Goal: Task Accomplishment & Management: Use online tool/utility

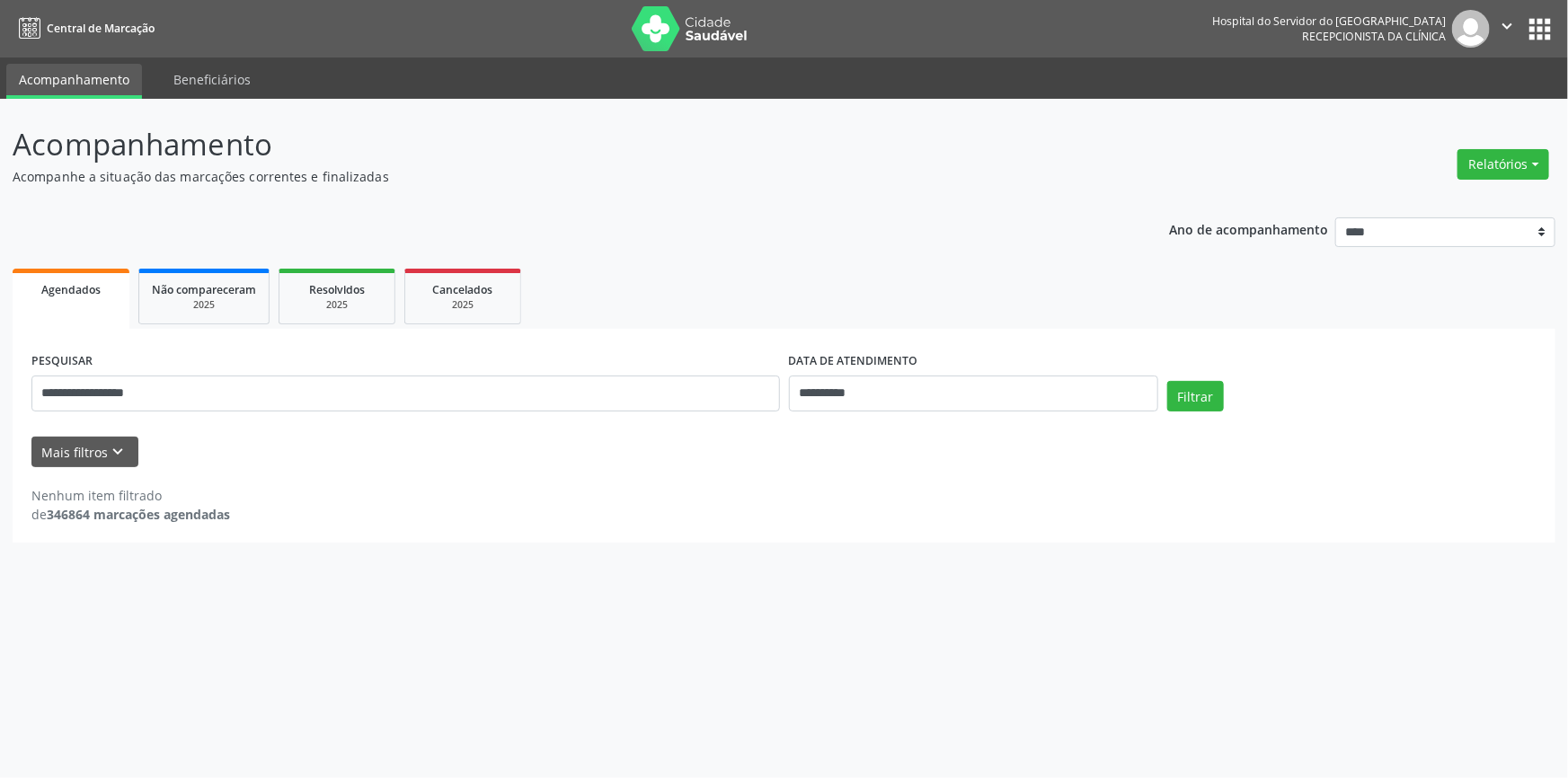
type input "**********"
click at [1167, 381] on button "Filtrar" at bounding box center [1196, 396] width 57 height 30
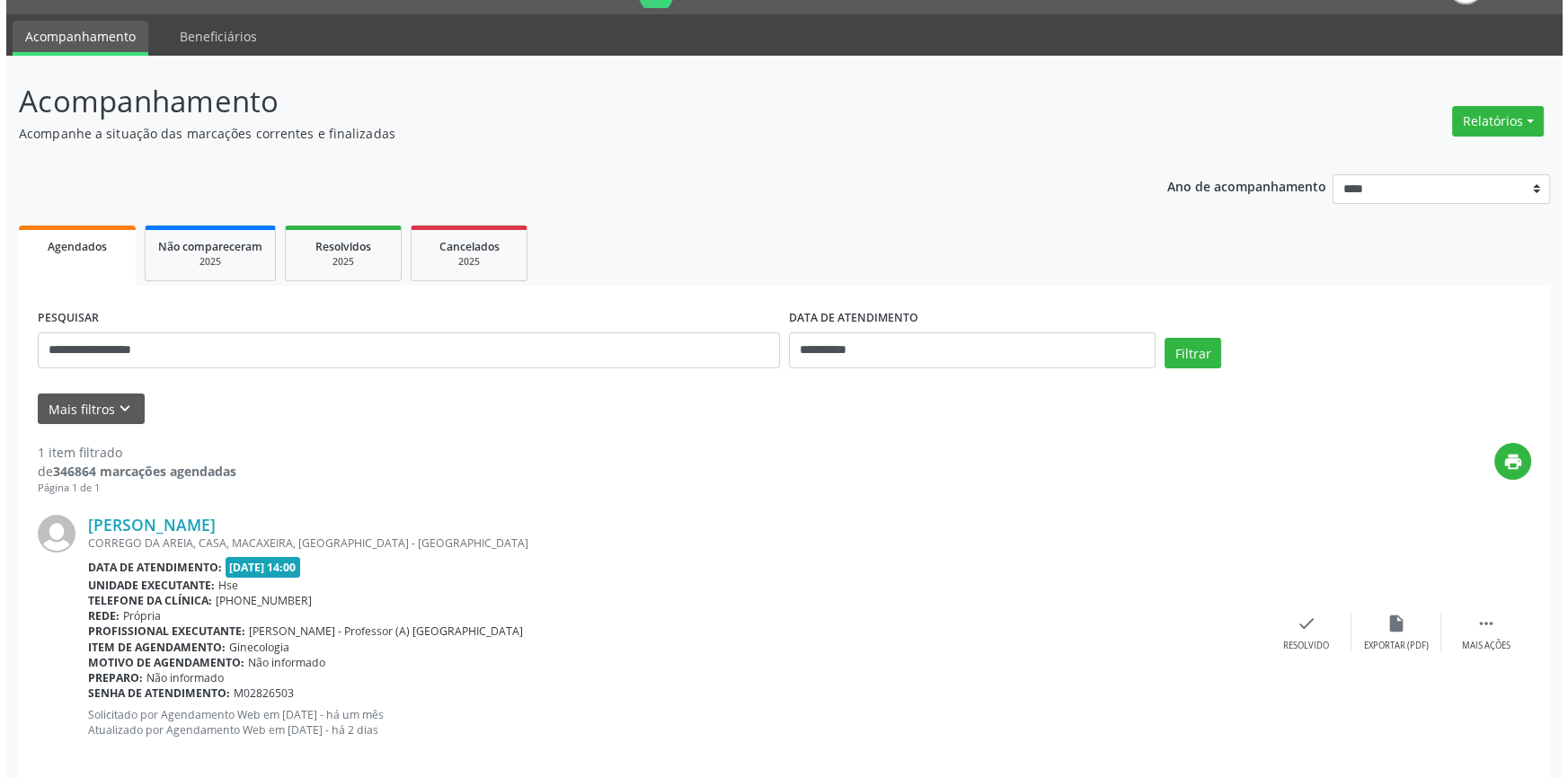
scroll to position [65, 0]
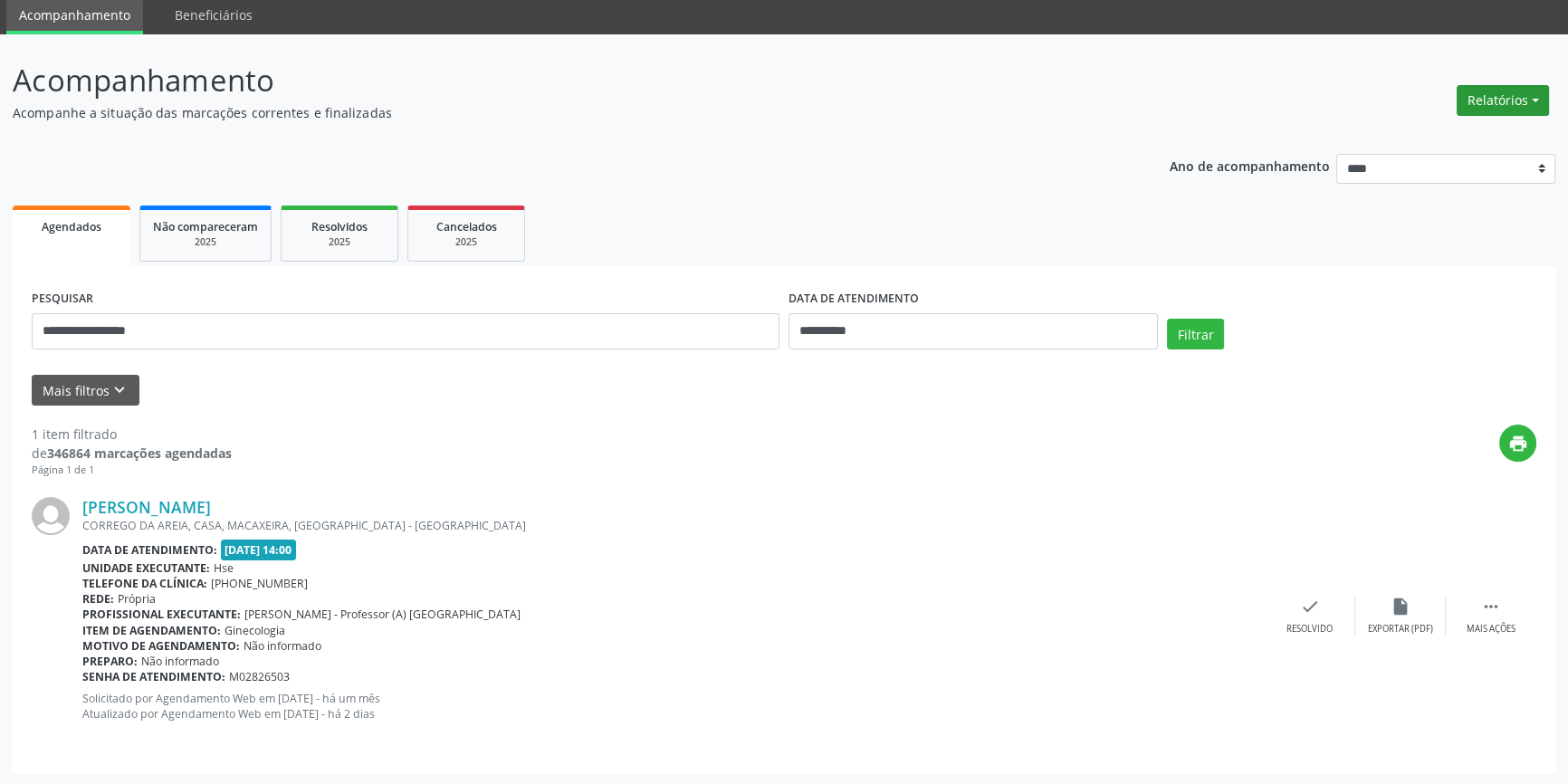
click at [1509, 100] on button "Relatórios" at bounding box center [1503, 100] width 92 height 30
click at [1467, 131] on link "Agendamentos" at bounding box center [1452, 138] width 195 height 25
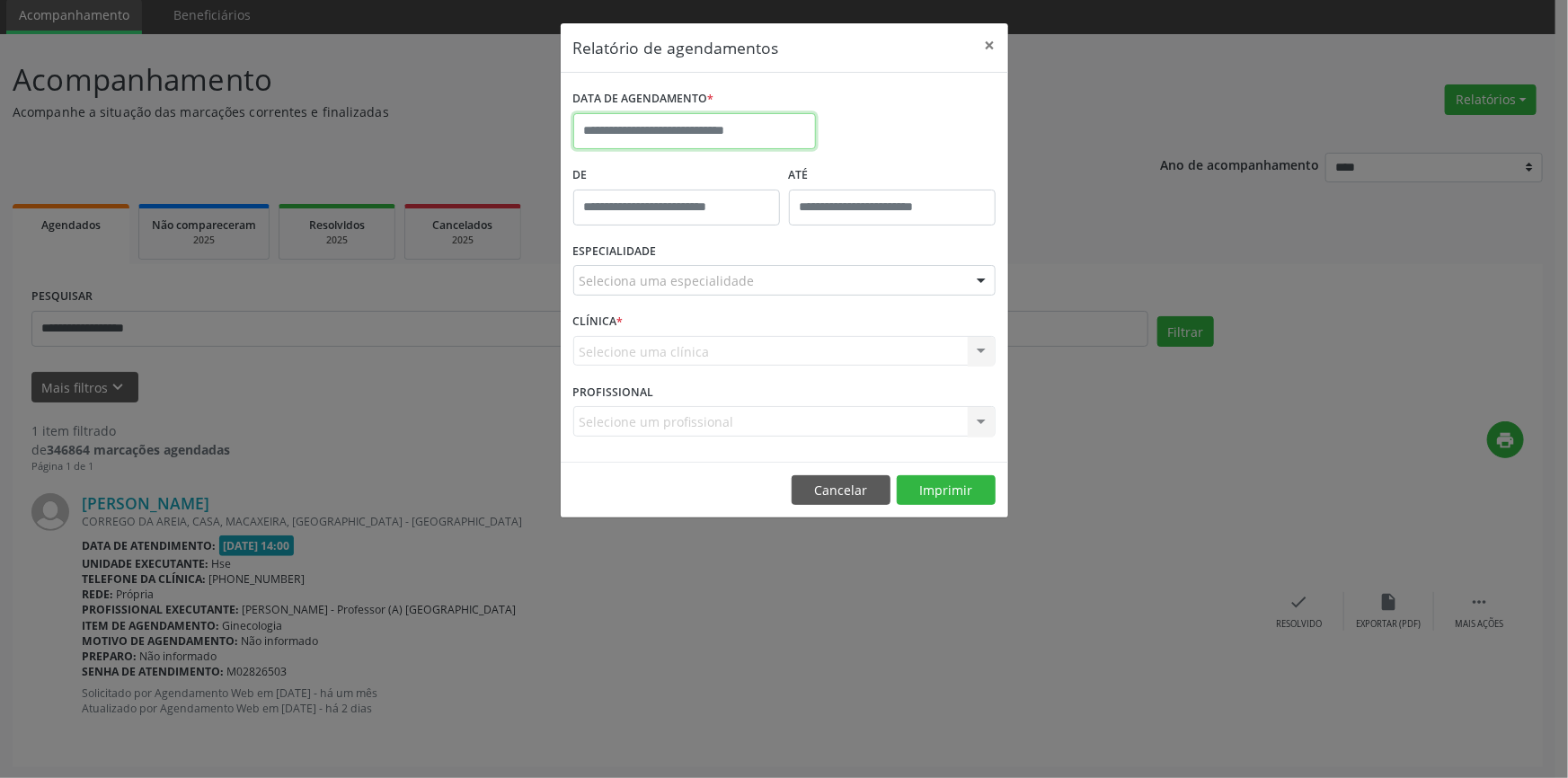
click at [667, 127] on input "text" at bounding box center [694, 130] width 243 height 36
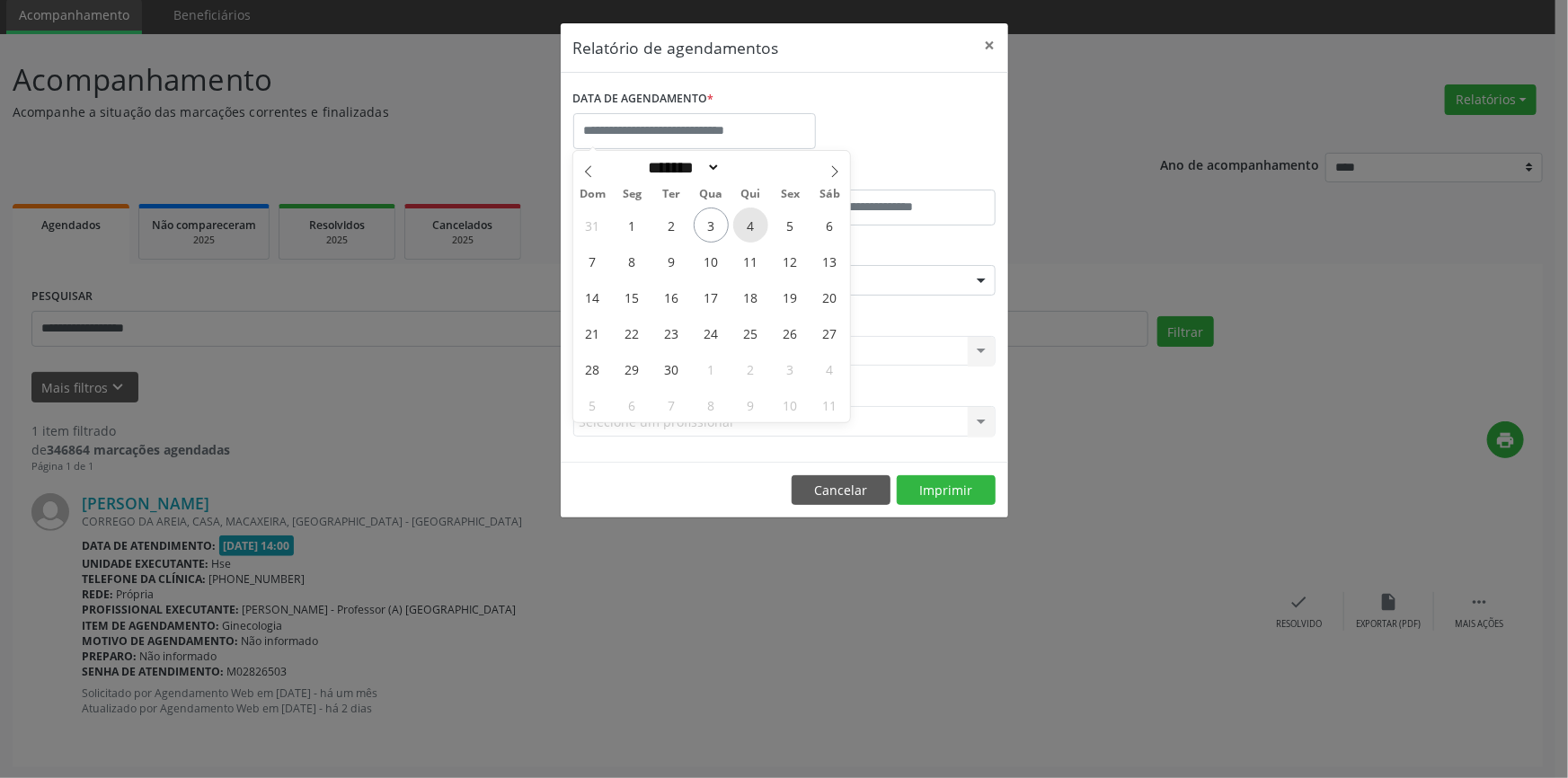
click at [752, 215] on span "4" at bounding box center [751, 225] width 35 height 35
type input "**********"
click at [752, 215] on span "4" at bounding box center [751, 225] width 35 height 35
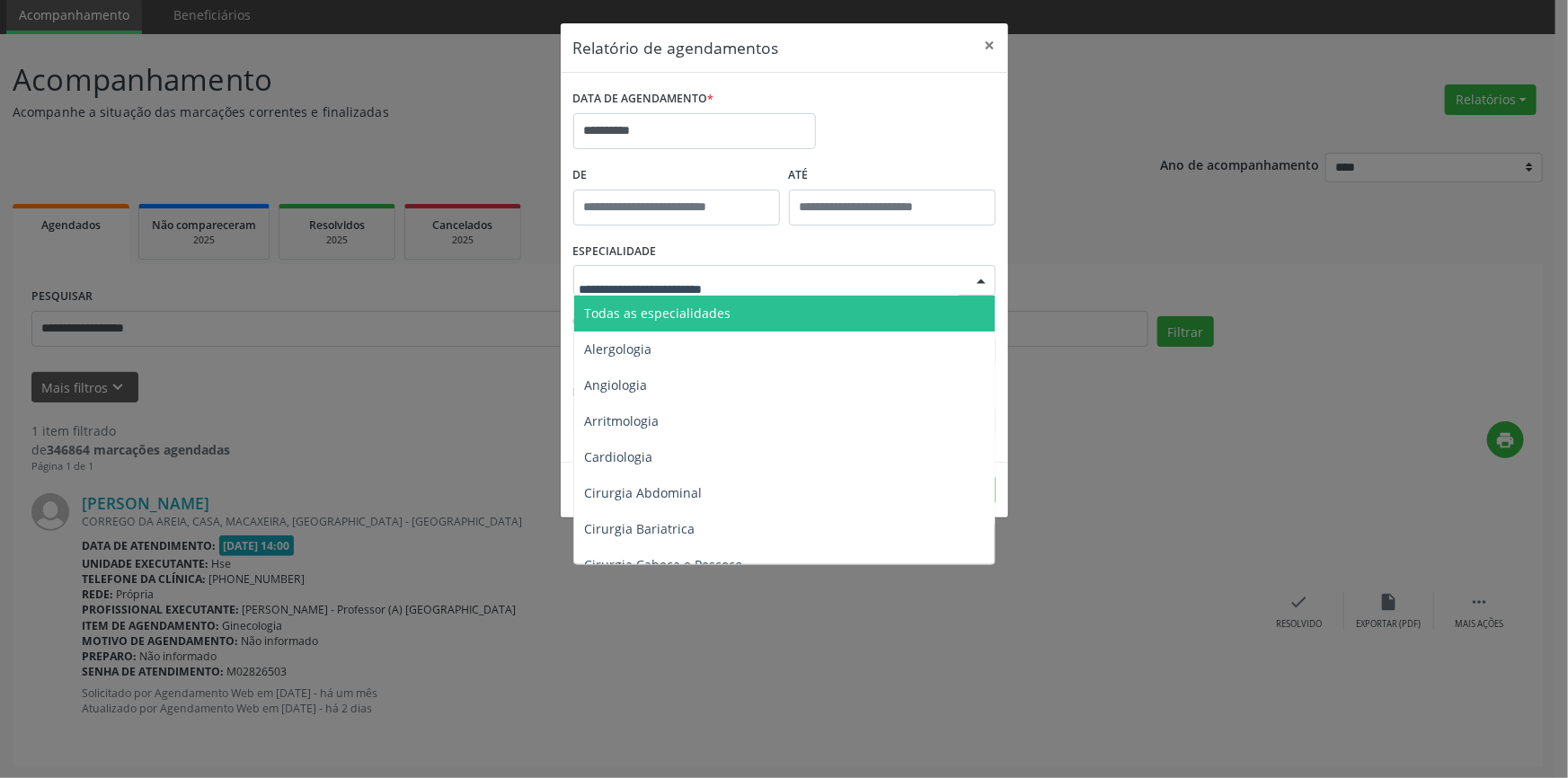
click at [977, 276] on div at bounding box center [981, 280] width 27 height 30
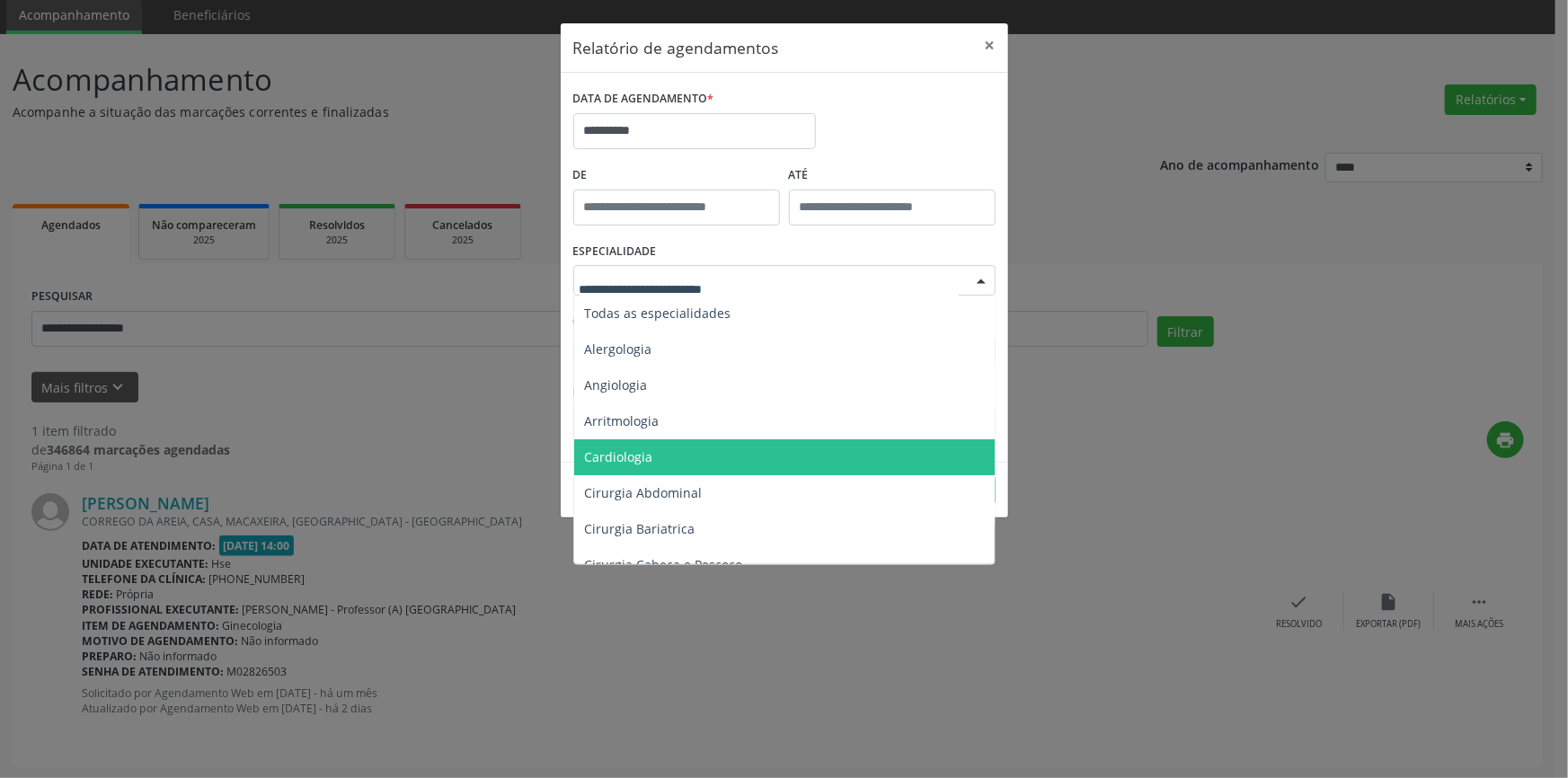
click at [670, 458] on span "Cardiologia" at bounding box center [786, 456] width 424 height 36
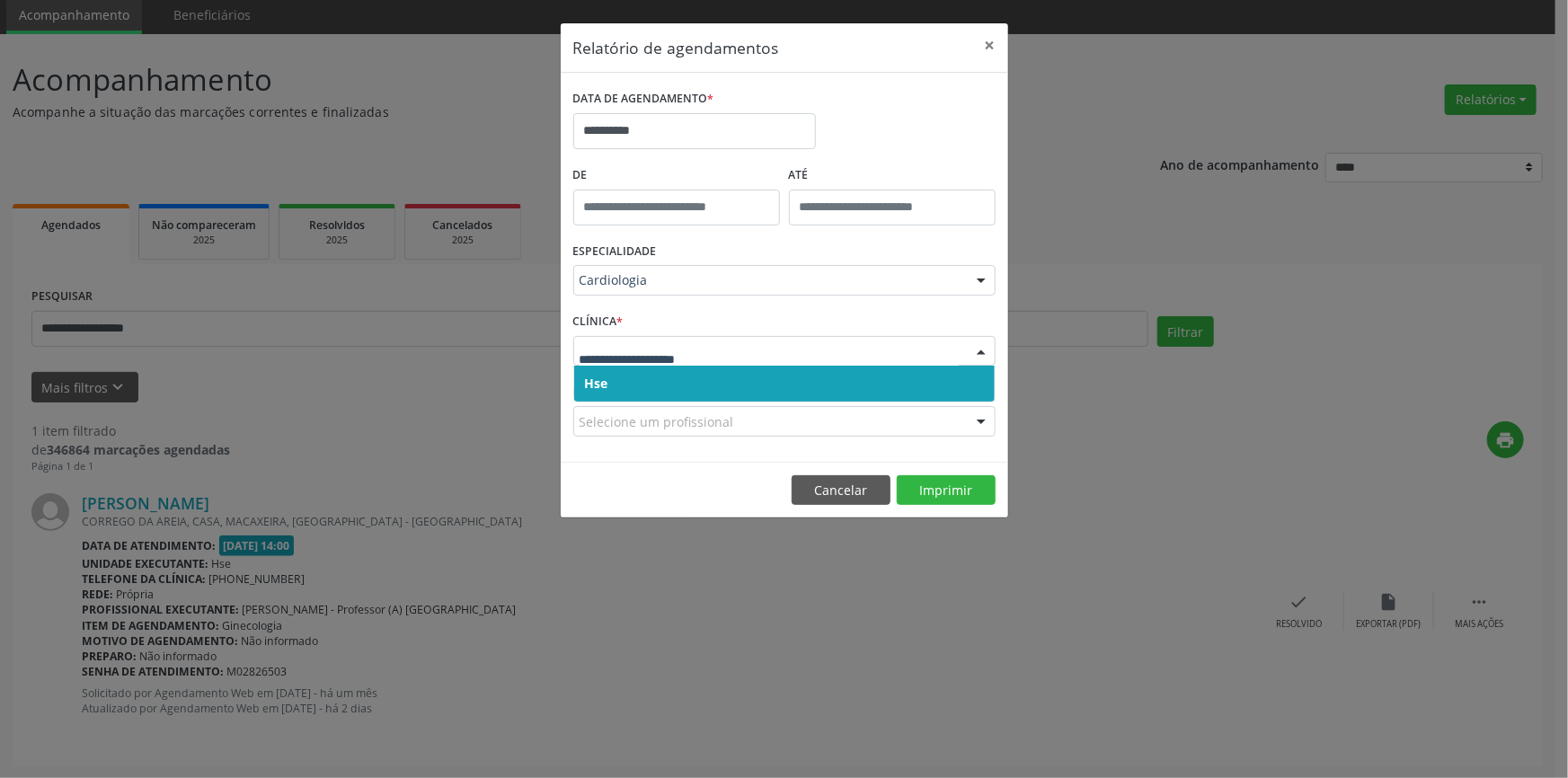
click at [978, 345] on div at bounding box center [981, 352] width 27 height 30
click at [965, 385] on span "Hse" at bounding box center [784, 383] width 421 height 36
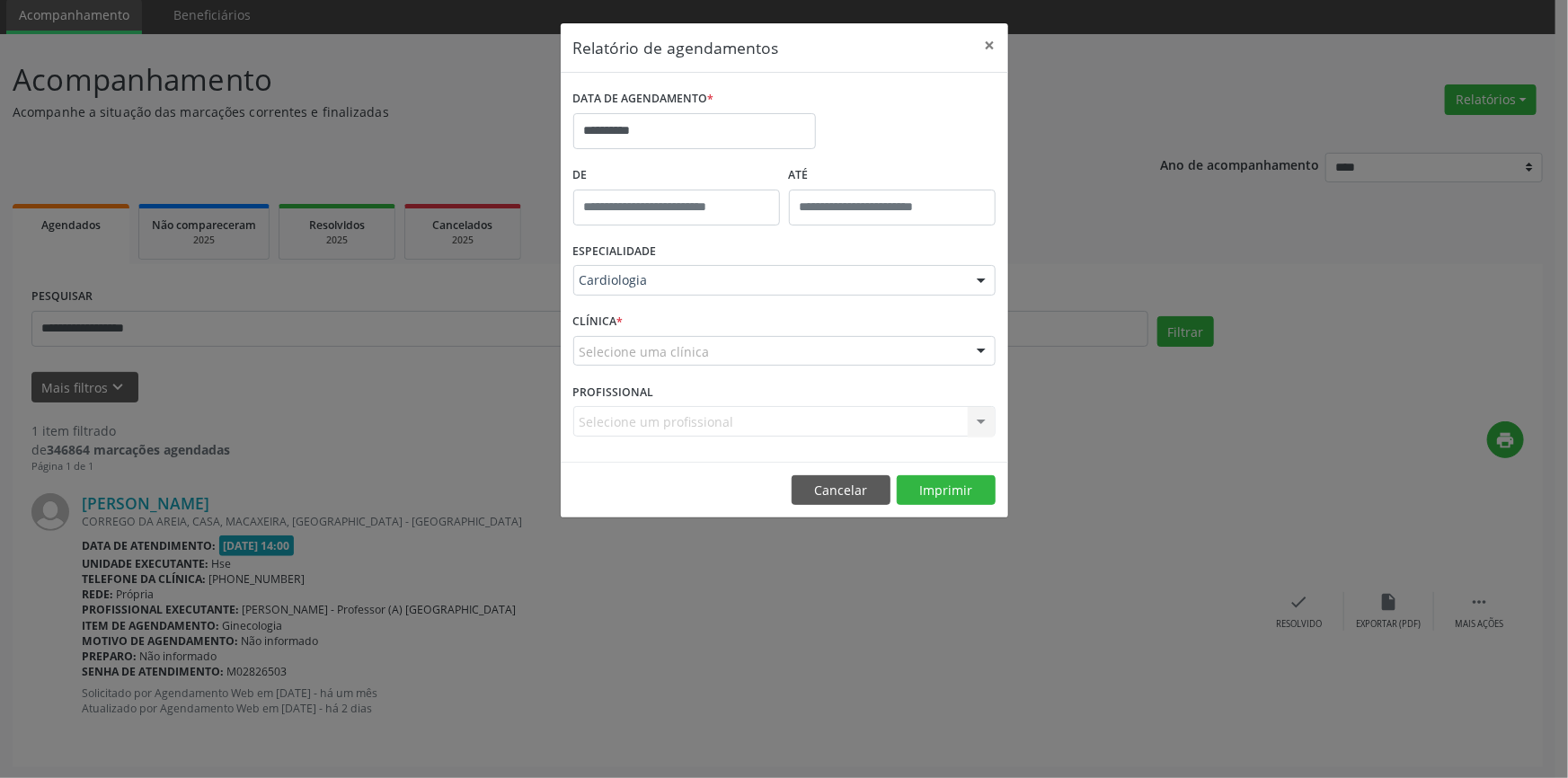
click at [985, 344] on div at bounding box center [981, 352] width 27 height 30
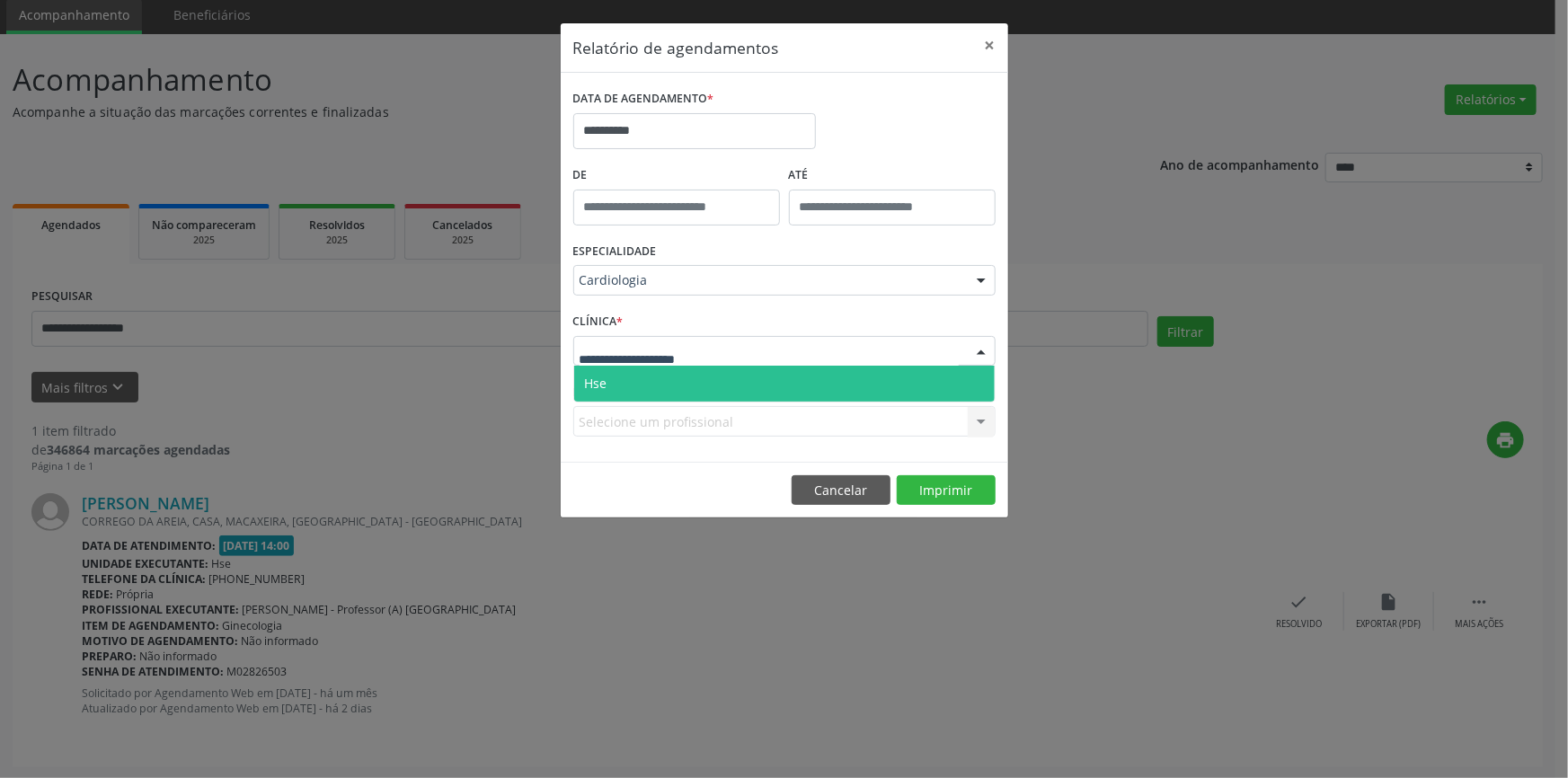
click at [968, 387] on span "Hse" at bounding box center [784, 383] width 421 height 36
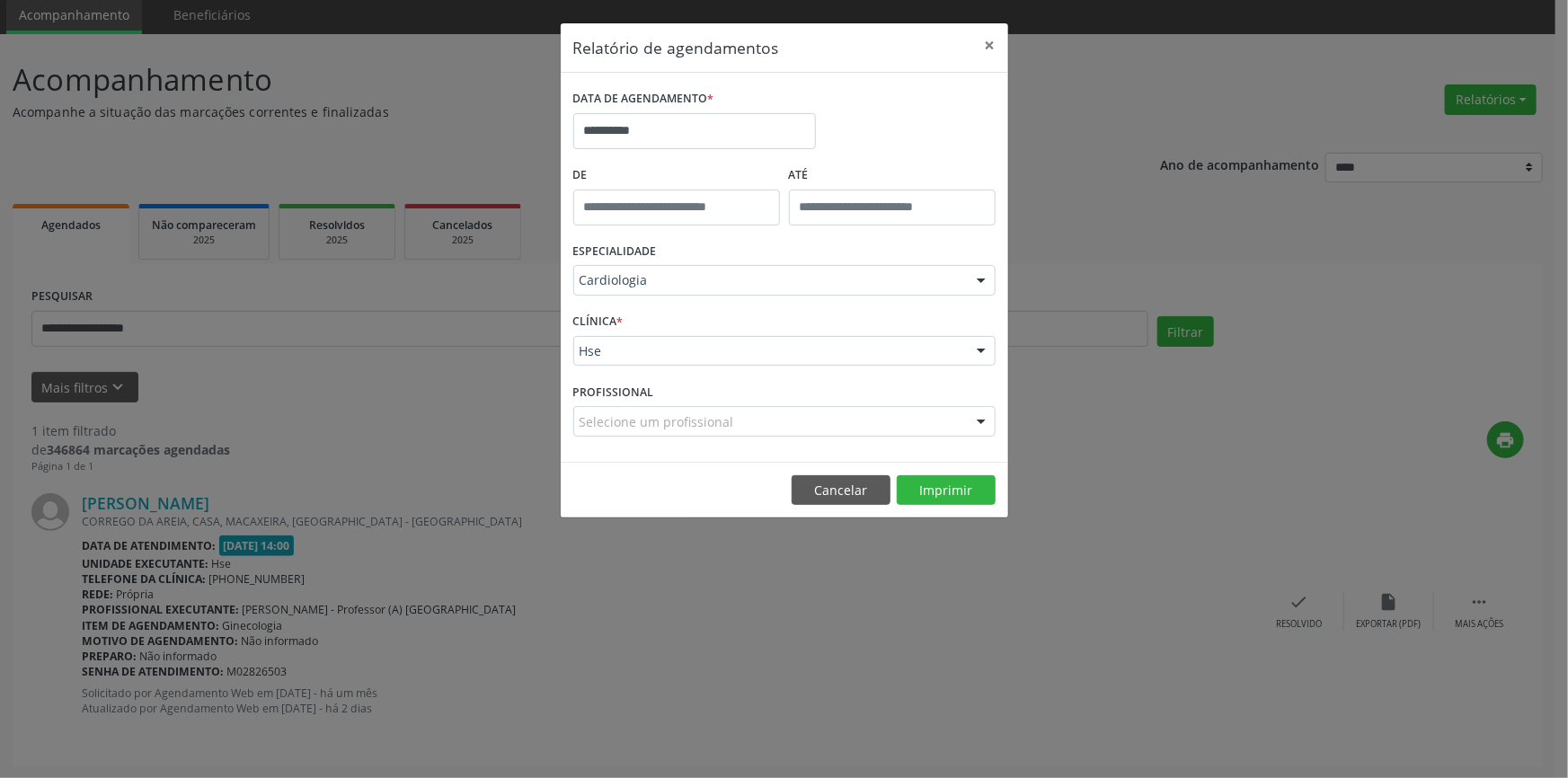
click at [983, 418] on div at bounding box center [981, 422] width 27 height 30
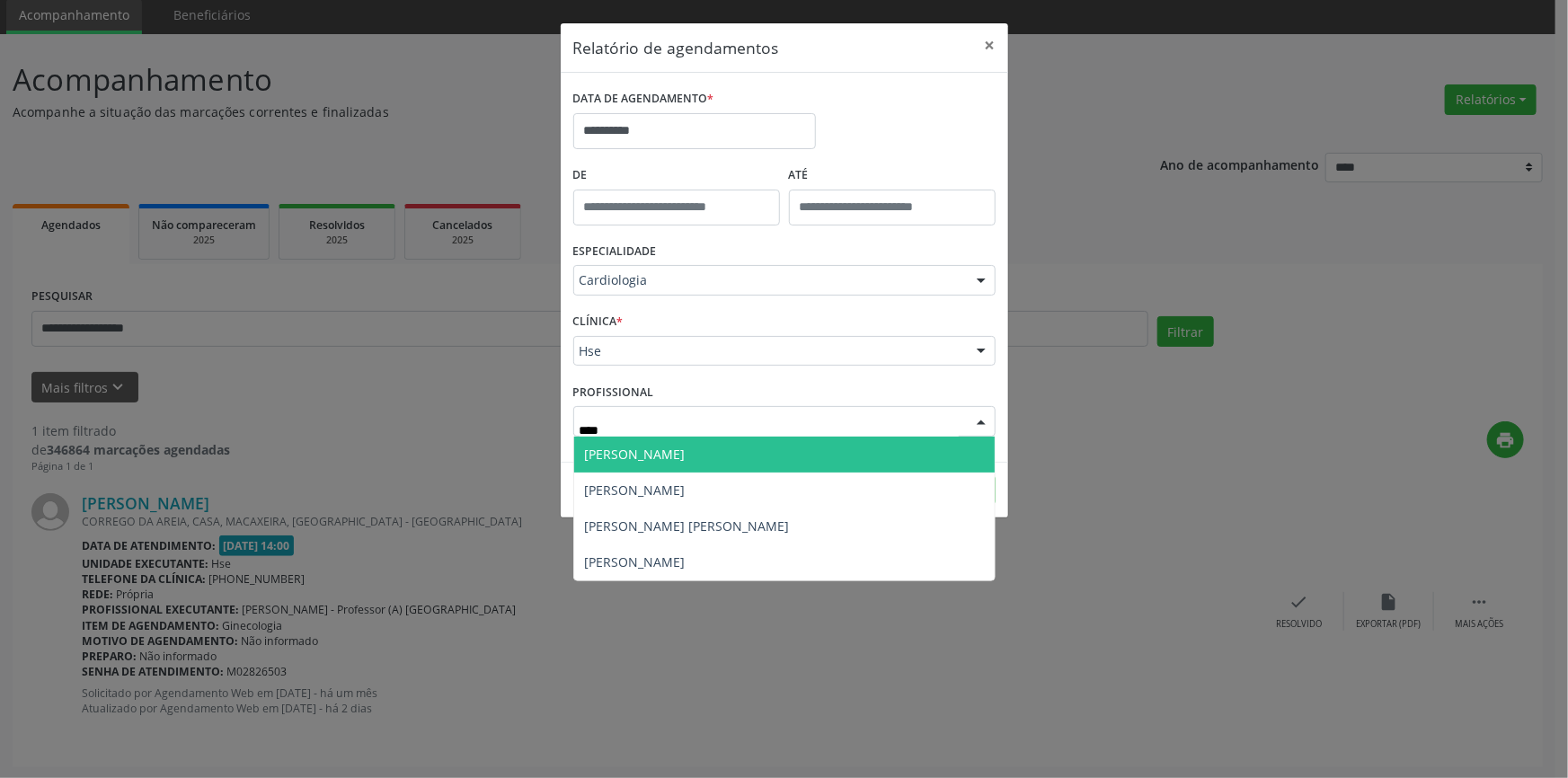
type input "*****"
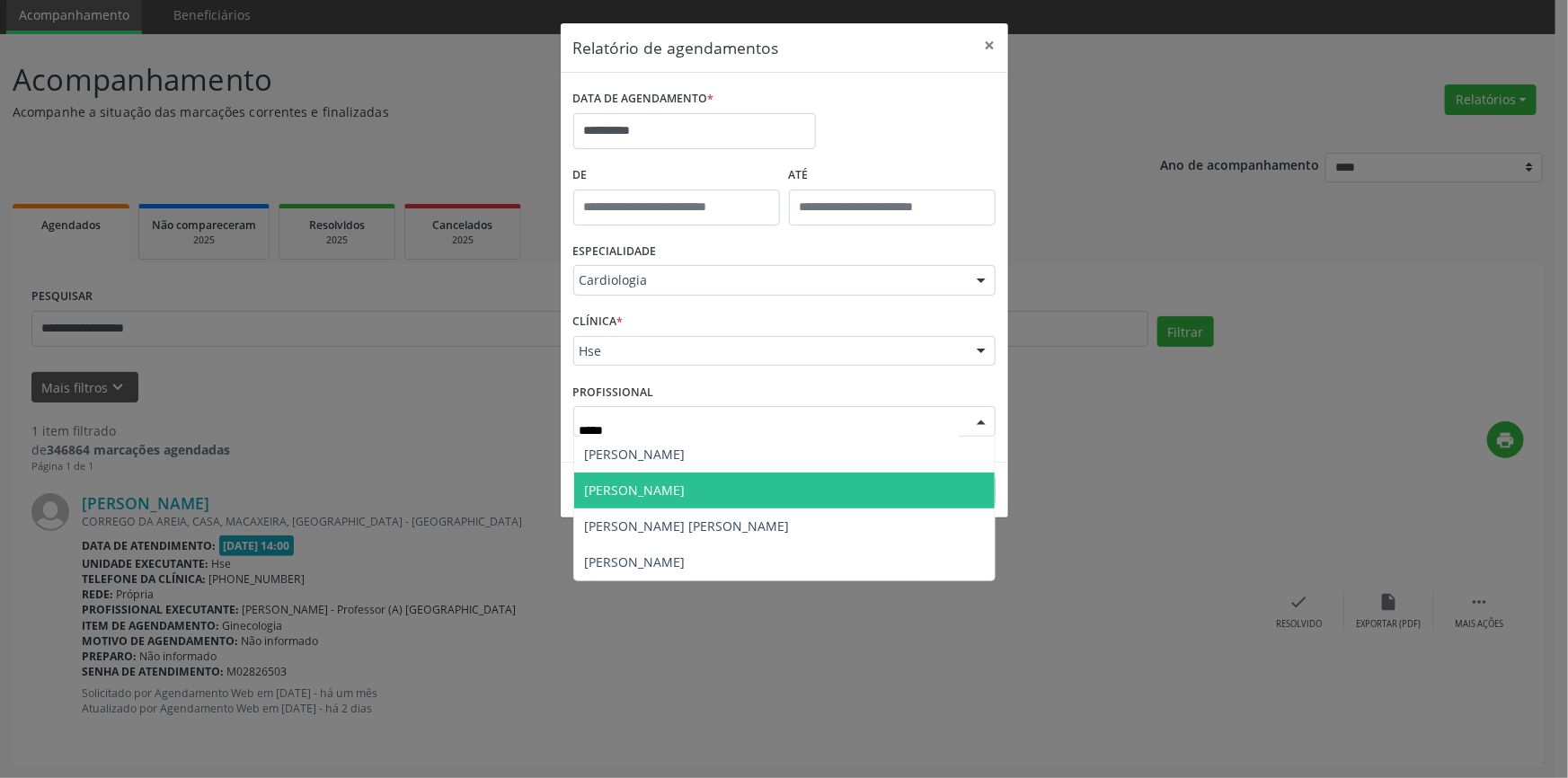
click at [834, 487] on span "[PERSON_NAME]" at bounding box center [784, 490] width 421 height 36
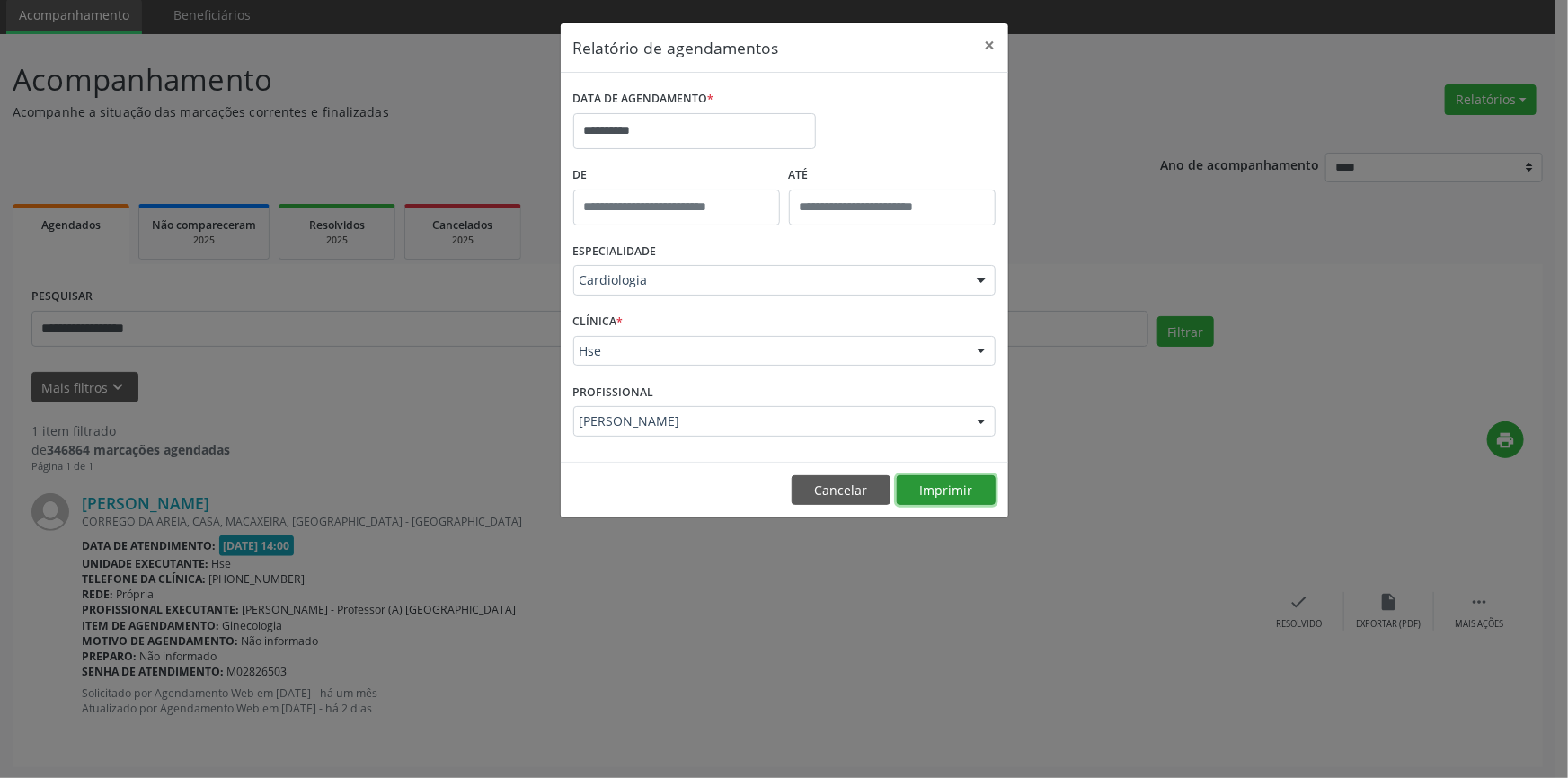
click at [936, 494] on button "Imprimir" at bounding box center [946, 489] width 99 height 30
